Goal: Task Accomplishment & Management: Manage account settings

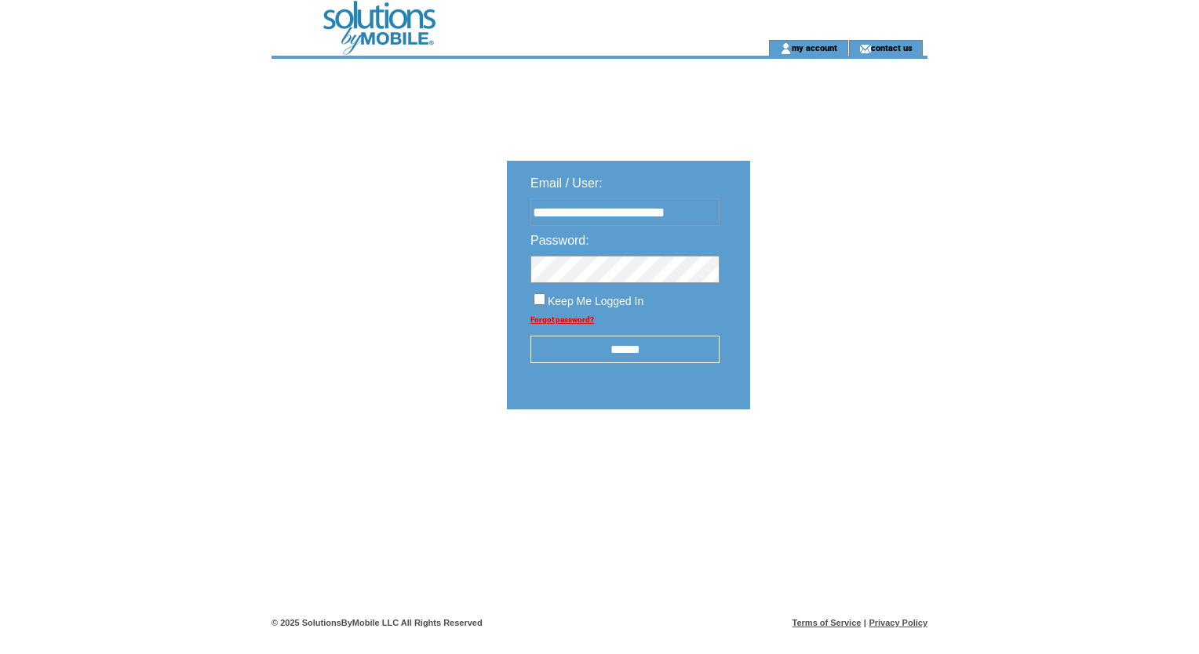
click at [620, 356] on input "******" at bounding box center [624, 349] width 189 height 27
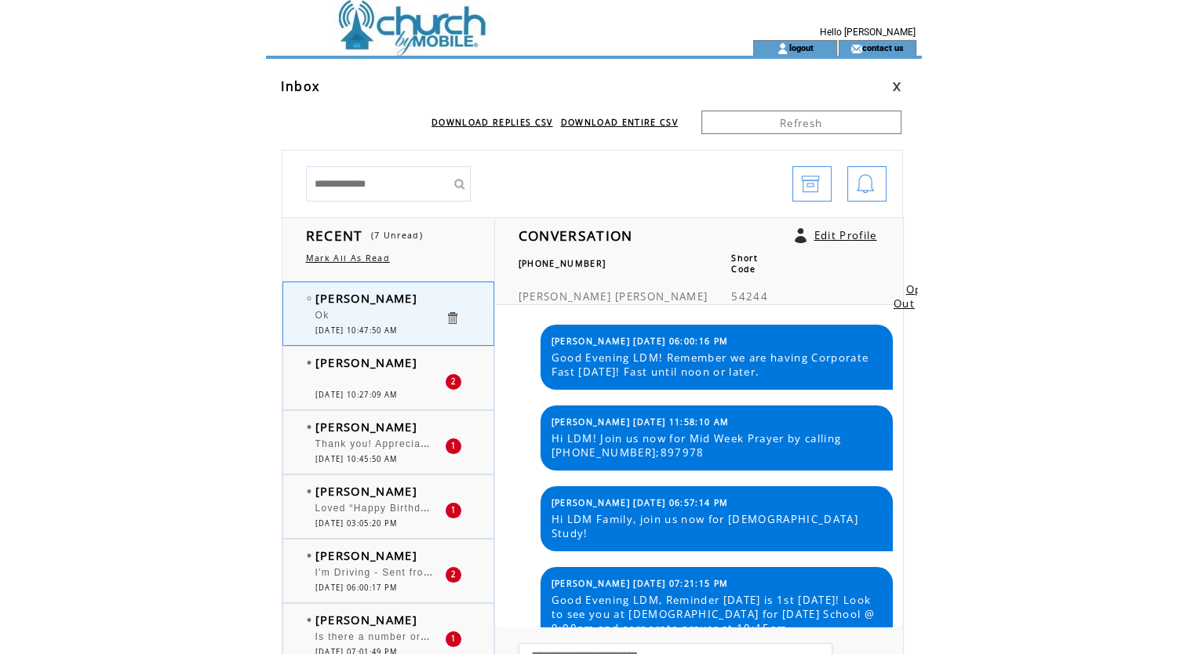
scroll to position [1809, 0]
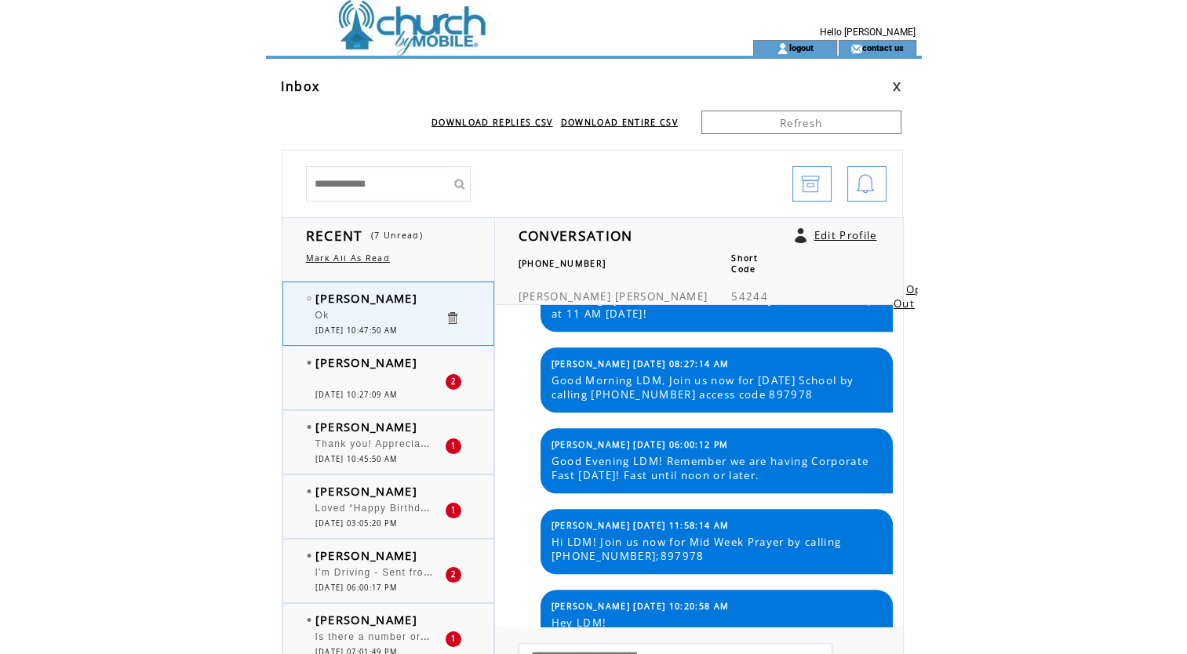
click at [349, 422] on span "Thank you." at bounding box center [410, 427] width 191 height 11
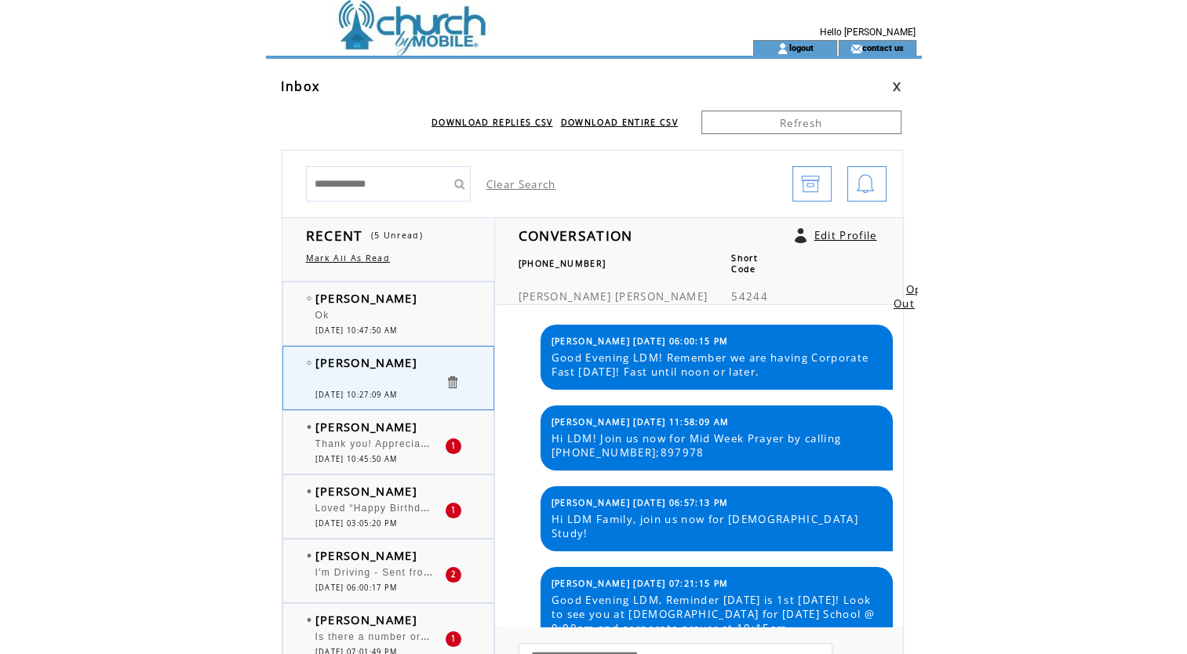
scroll to position [1996, 0]
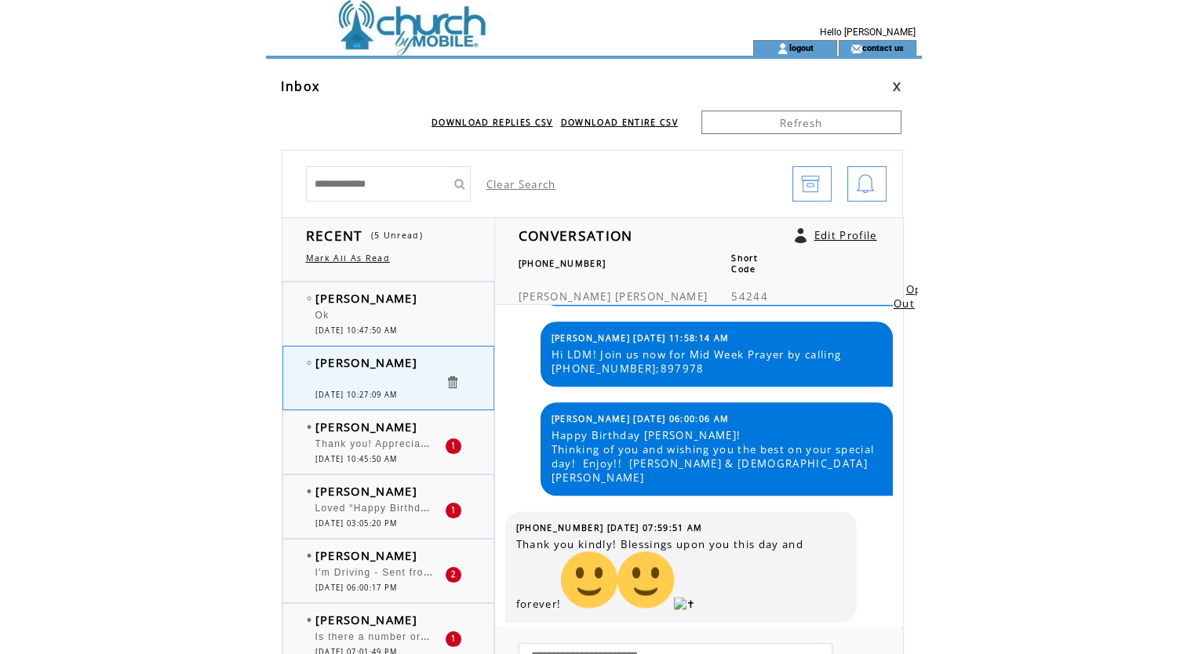
click at [368, 444] on span "Thank you! Appreciate it the wishes!!" at bounding box center [411, 443] width 192 height 16
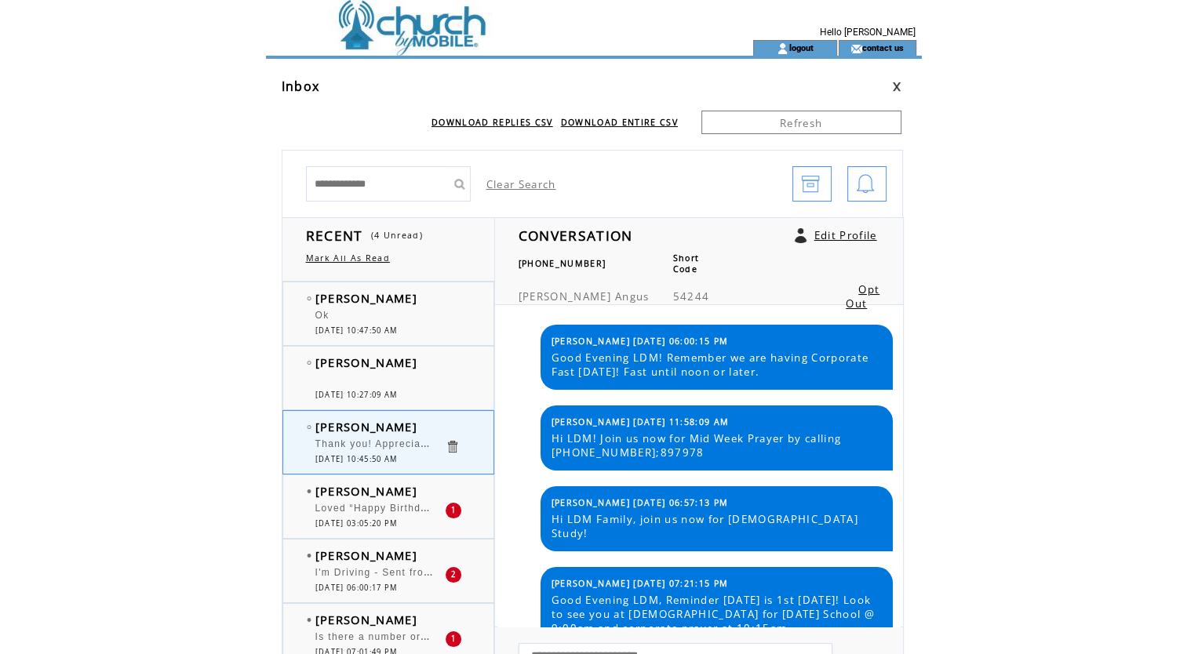
scroll to position [1914, 0]
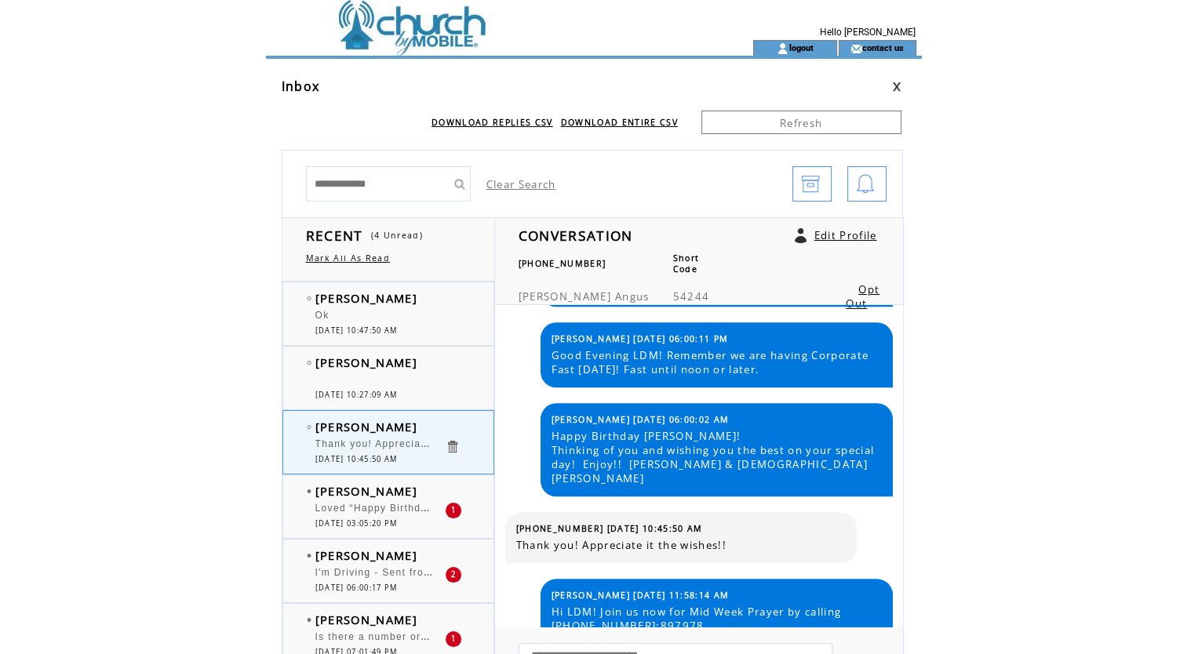
click at [370, 513] on div "Loved “Happy Birthday [PERSON_NAME]! Thinking of you and wishing you the best o…" at bounding box center [379, 511] width 129 height 16
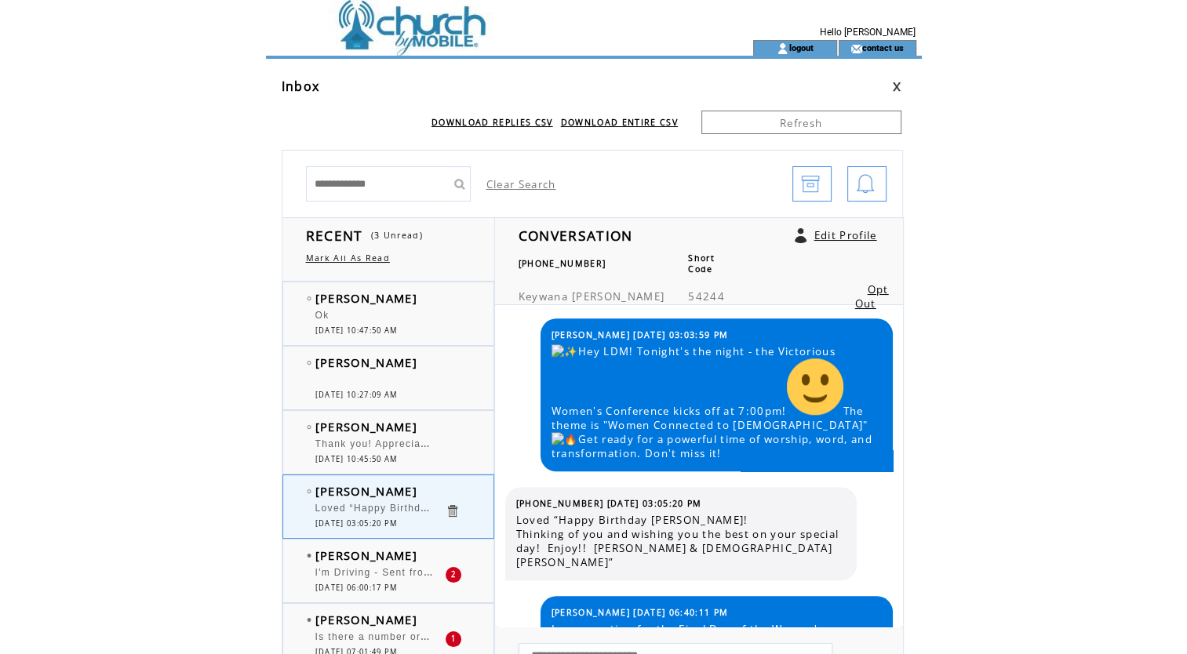
scroll to position [1661, 0]
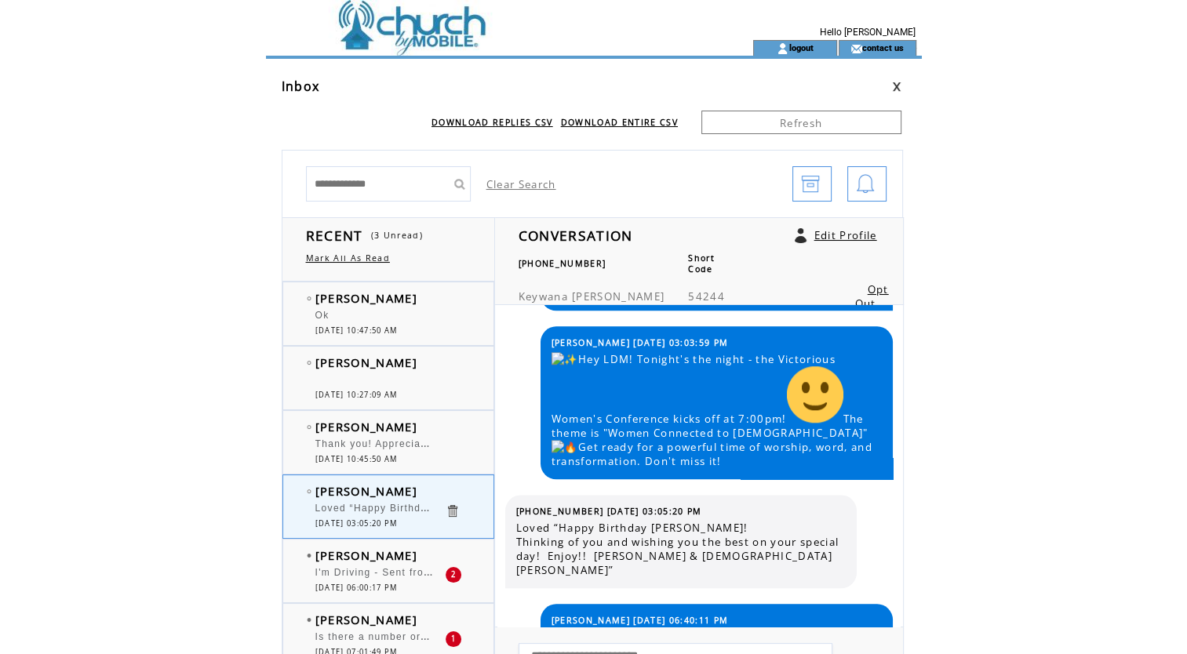
click at [348, 435] on div at bounding box center [379, 437] width 129 height 4
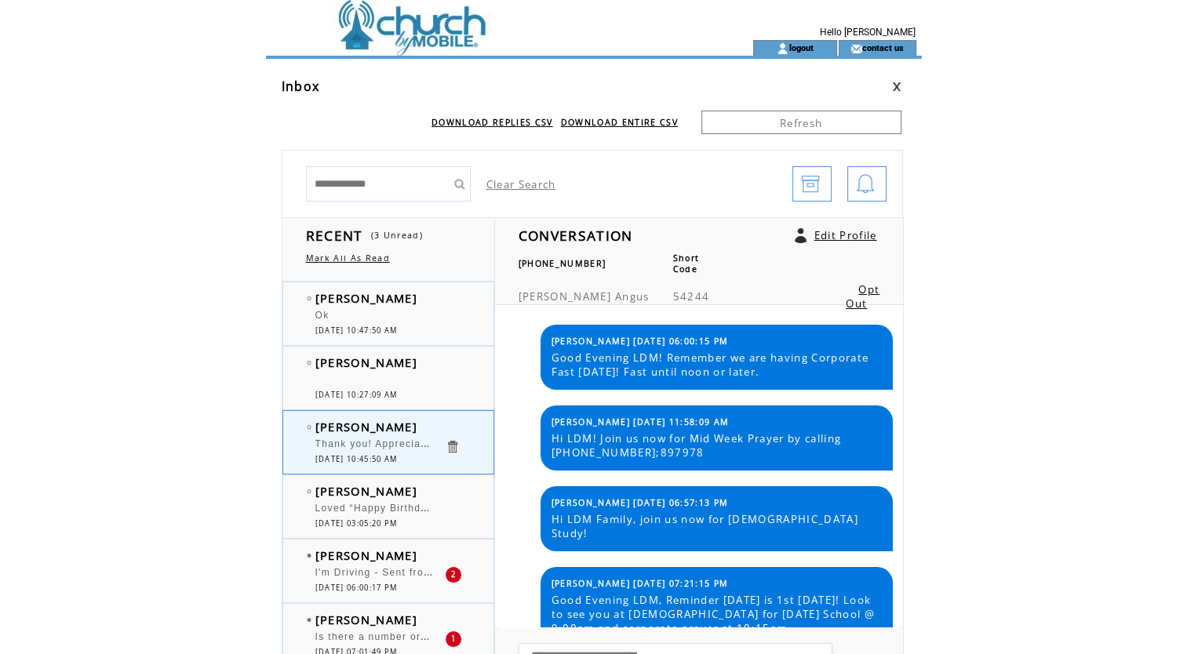
scroll to position [1914, 0]
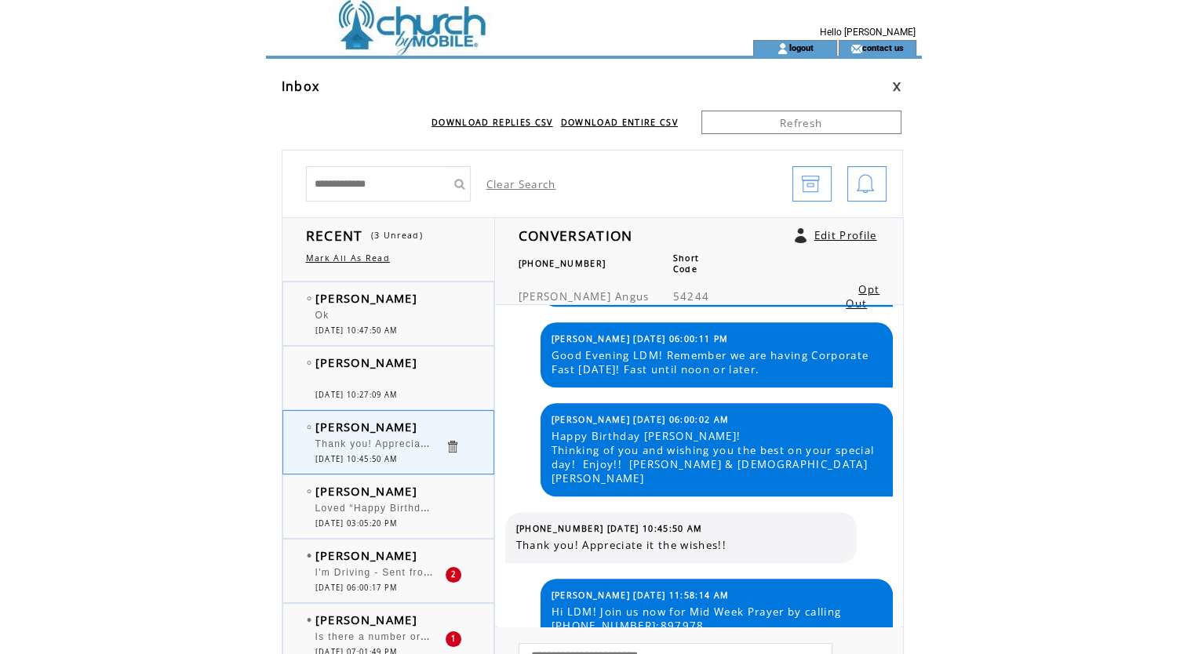
click at [373, 571] on span "I'm Driving - Sent from My Car" at bounding box center [394, 571] width 158 height 16
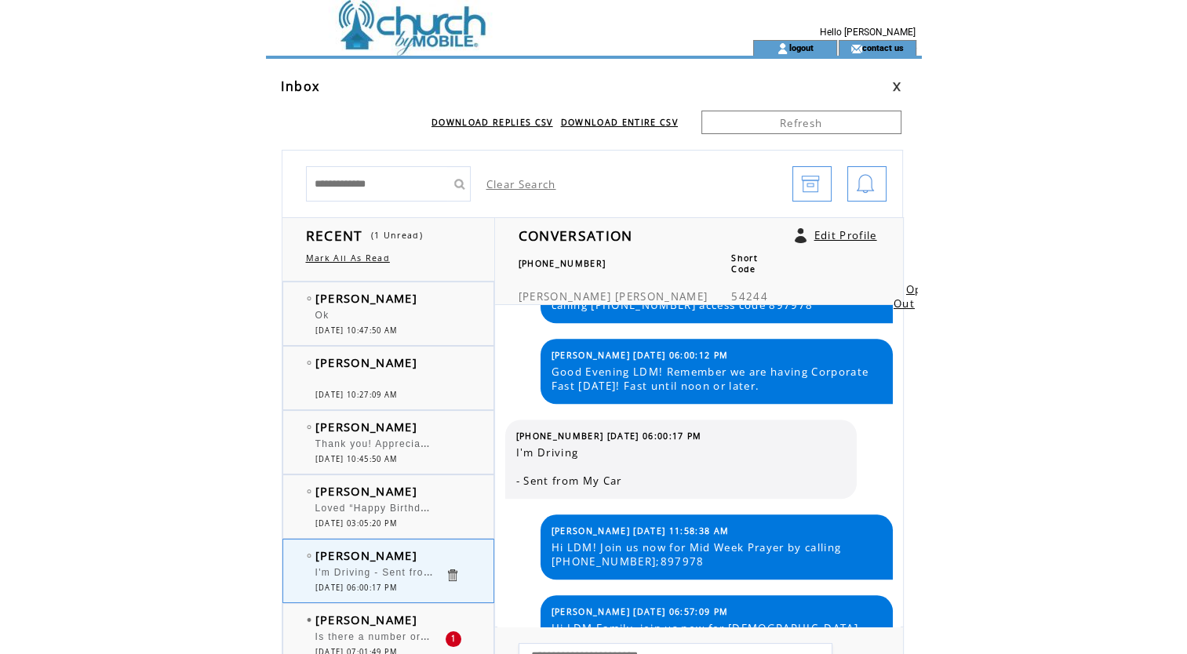
scroll to position [1316, 0]
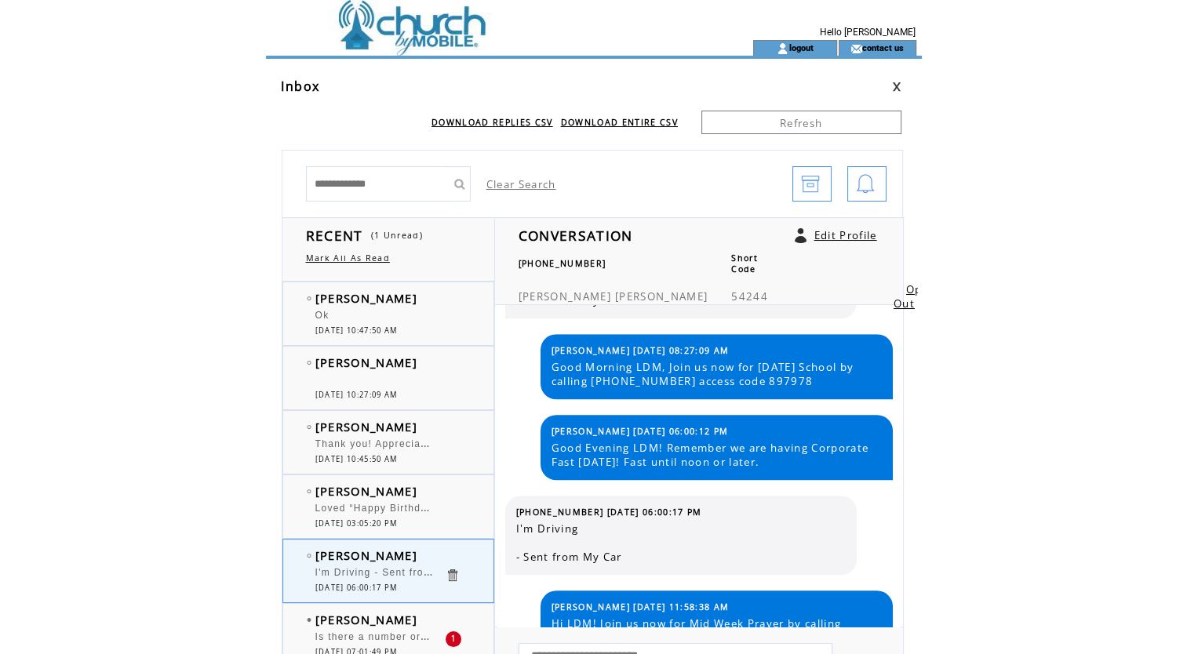
click at [360, 633] on span "Is there a number or code for [DEMOGRAPHIC_DATA] study?" at bounding box center [473, 636] width 317 height 16
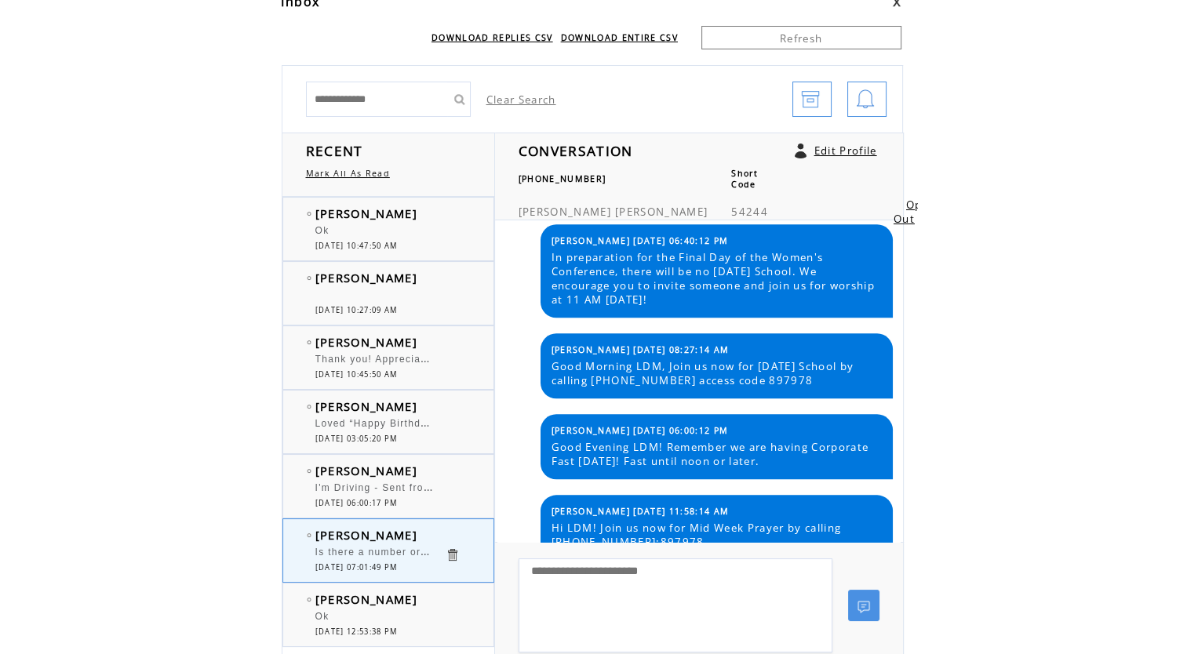
scroll to position [63, 0]
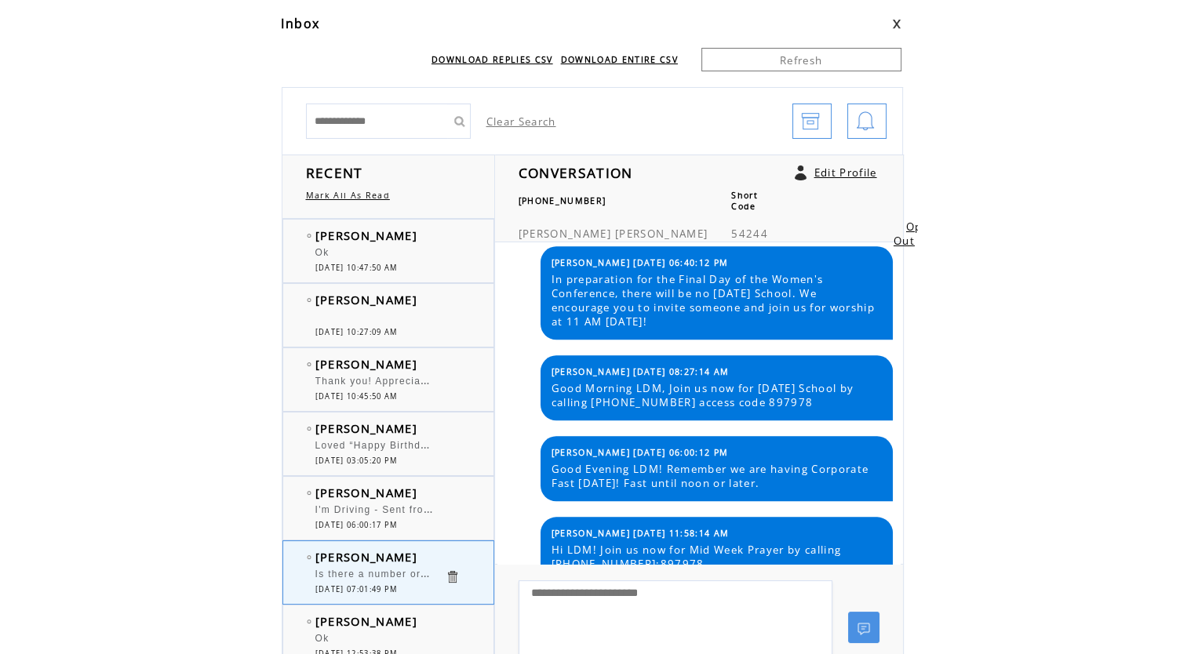
click at [339, 239] on span "[PERSON_NAME]" at bounding box center [366, 236] width 102 height 16
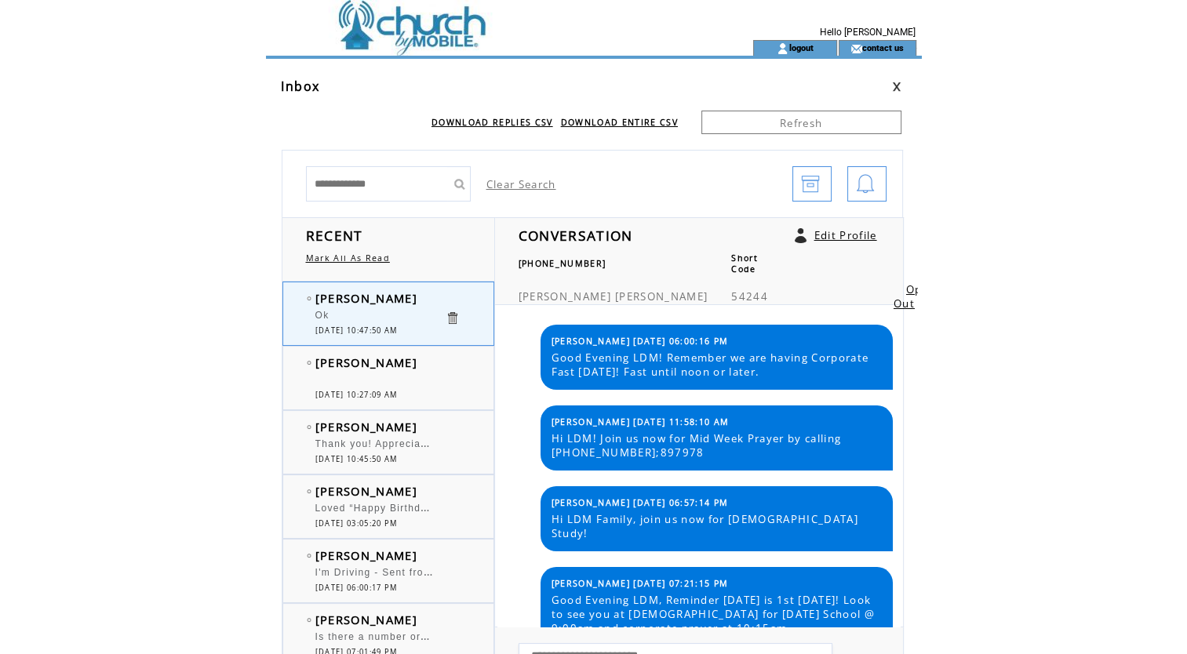
scroll to position [1819, 0]
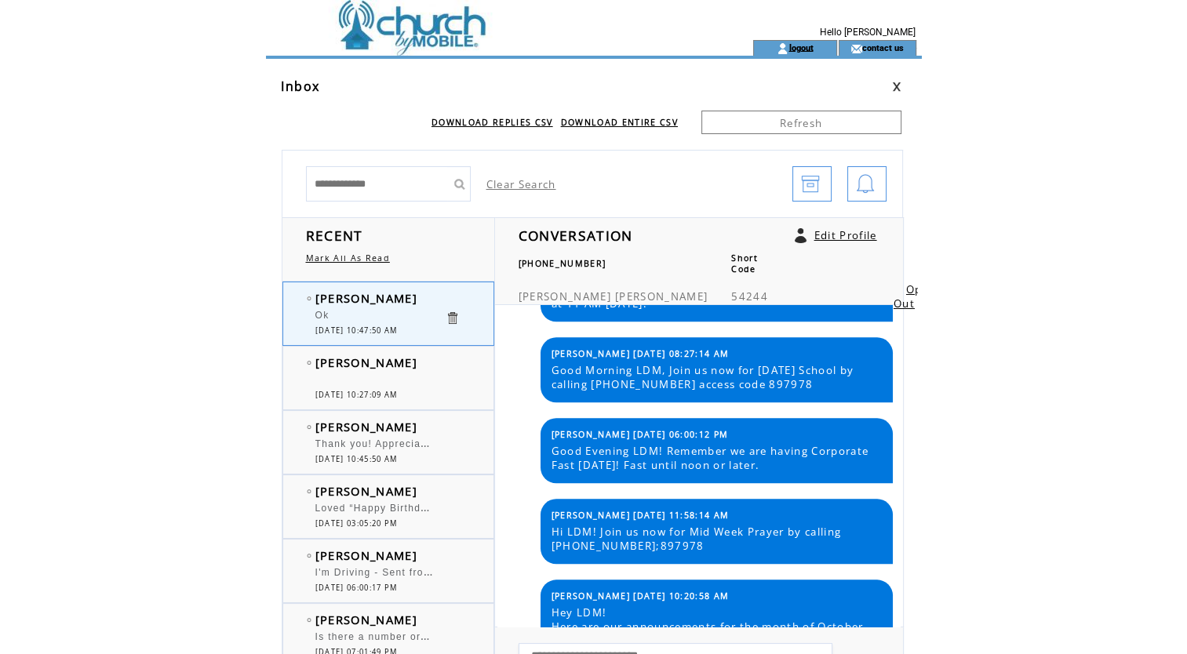
click at [803, 48] on link "logout" at bounding box center [801, 47] width 24 height 10
